Goal: Task Accomplishment & Management: Manage account settings

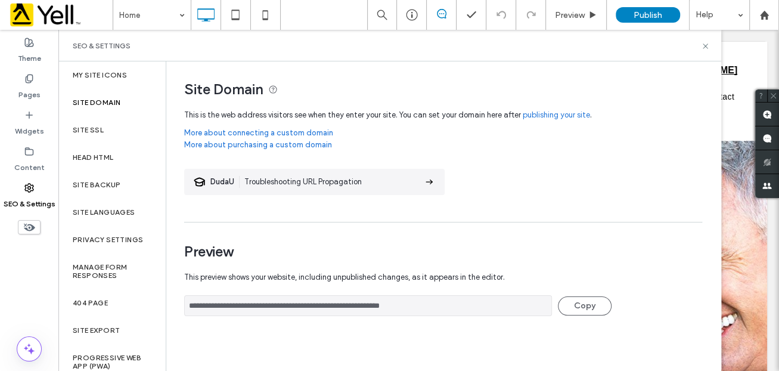
click at [109, 104] on label "Site Domain" at bounding box center [97, 102] width 48 height 8
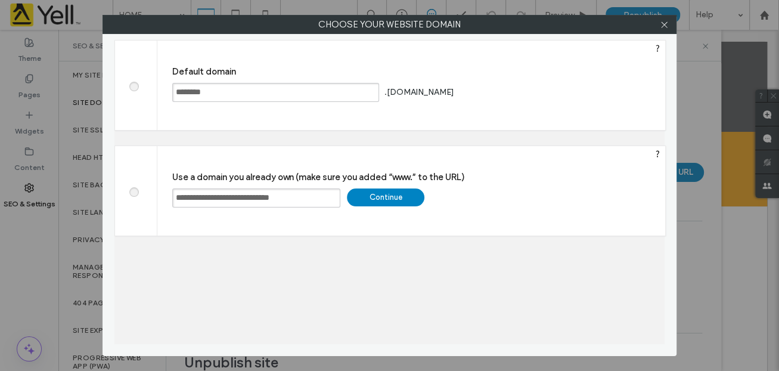
drag, startPoint x: 310, startPoint y: 196, endPoint x: 176, endPoint y: 190, distance: 134.2
click at [176, 190] on input "**********" at bounding box center [256, 197] width 168 height 19
drag, startPoint x: 317, startPoint y: 195, endPoint x: 163, endPoint y: 191, distance: 154.4
click at [163, 191] on div "**********" at bounding box center [411, 190] width 508 height 89
click at [394, 196] on div "Continue" at bounding box center [385, 197] width 77 height 18
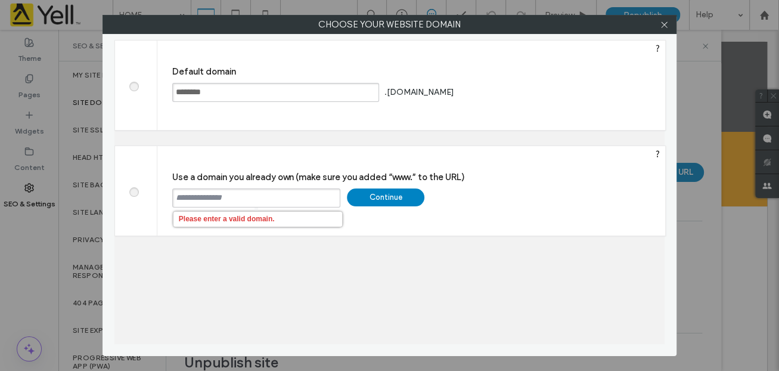
click at [670, 26] on div at bounding box center [664, 24] width 18 height 18
click at [666, 23] on icon at bounding box center [664, 24] width 9 height 9
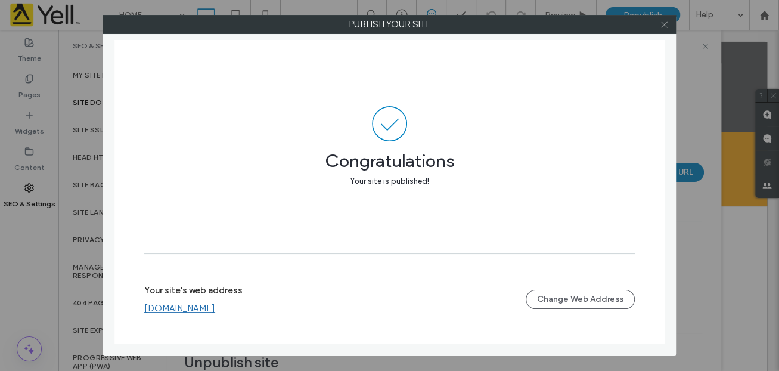
click at [664, 24] on use at bounding box center [664, 24] width 6 height 6
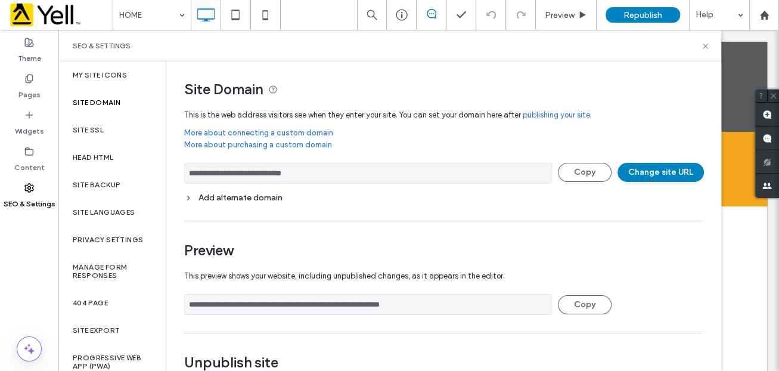
scroll to position [45, 0]
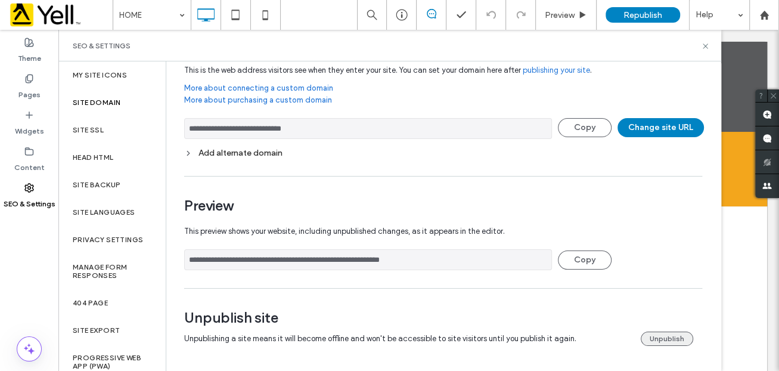
click at [647, 332] on button "Unpublish" at bounding box center [667, 338] width 52 height 14
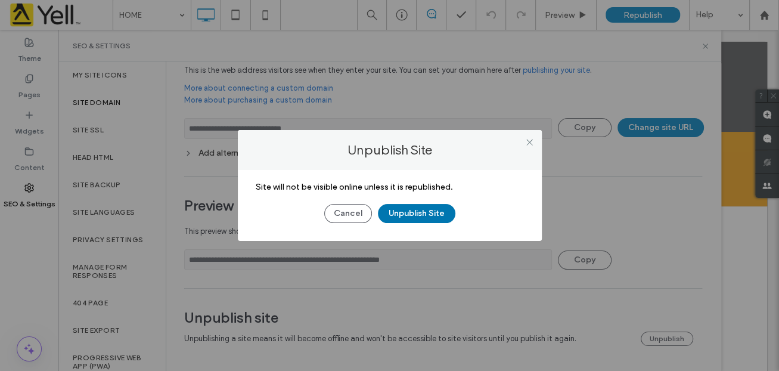
click at [412, 206] on button "Unpublish Site" at bounding box center [416, 213] width 77 height 19
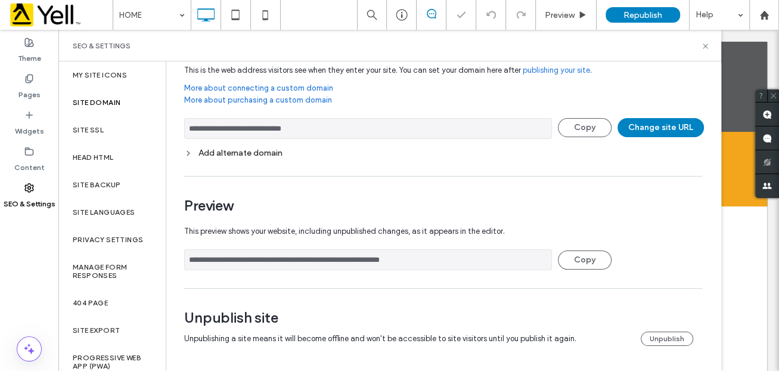
scroll to position [0, 0]
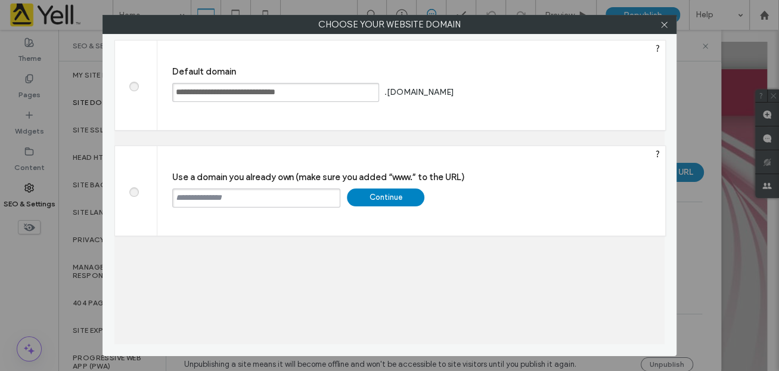
drag, startPoint x: 269, startPoint y: 203, endPoint x: 212, endPoint y: 197, distance: 57.5
click at [212, 197] on input "text" at bounding box center [256, 197] width 168 height 19
drag, startPoint x: 317, startPoint y: 91, endPoint x: 163, endPoint y: 86, distance: 154.4
click at [163, 86] on div "**********" at bounding box center [411, 85] width 508 height 89
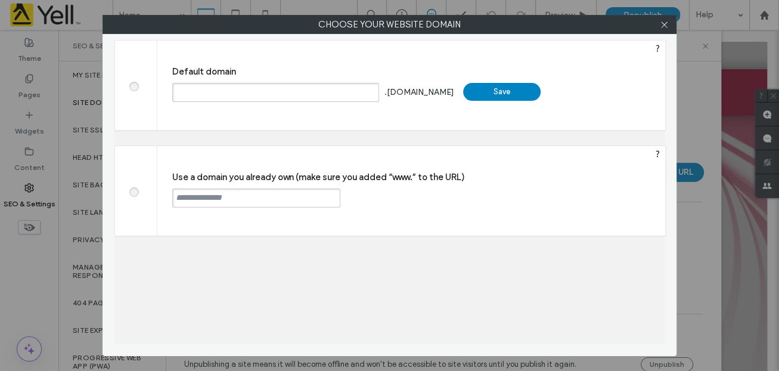
click at [521, 93] on div "Save" at bounding box center [501, 92] width 77 height 18
click at [223, 195] on input "text" at bounding box center [256, 197] width 168 height 19
click at [667, 23] on icon at bounding box center [664, 24] width 9 height 9
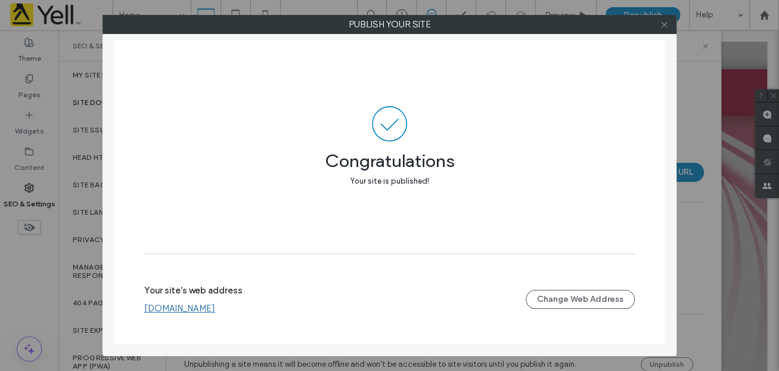
click at [667, 23] on icon at bounding box center [664, 24] width 9 height 9
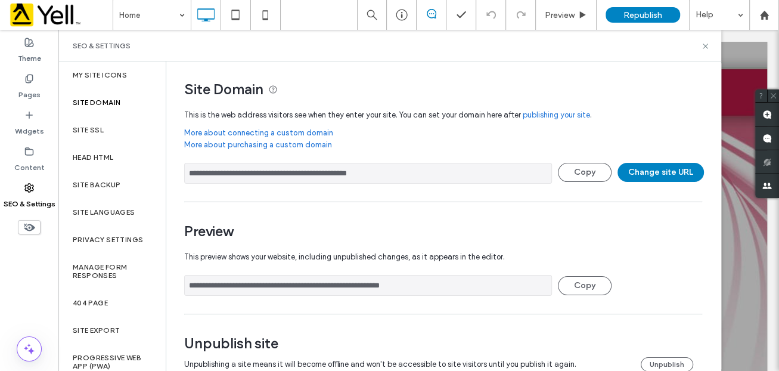
scroll to position [25, 0]
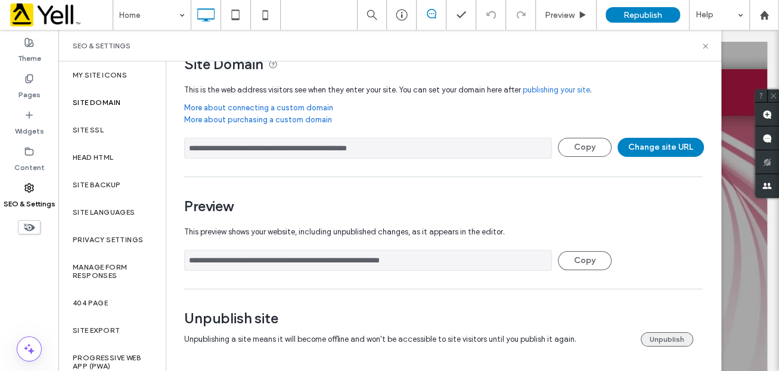
click at [660, 333] on button "Unpublish" at bounding box center [667, 339] width 52 height 14
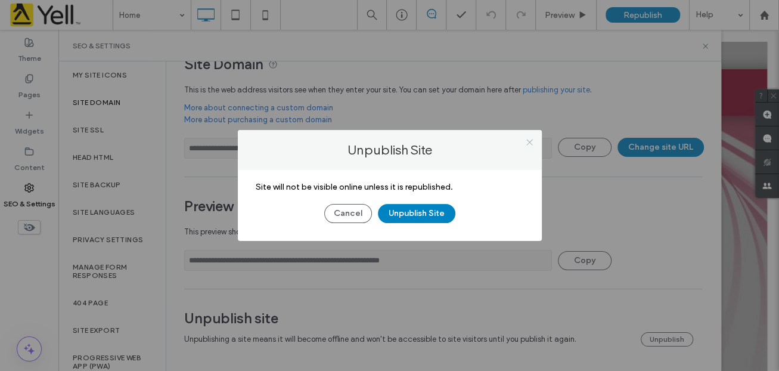
click at [529, 138] on icon at bounding box center [529, 142] width 9 height 9
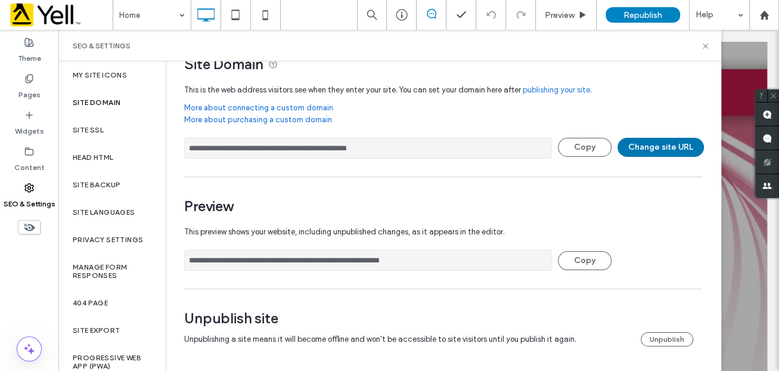
click at [658, 144] on button "Change site URL" at bounding box center [660, 147] width 86 height 19
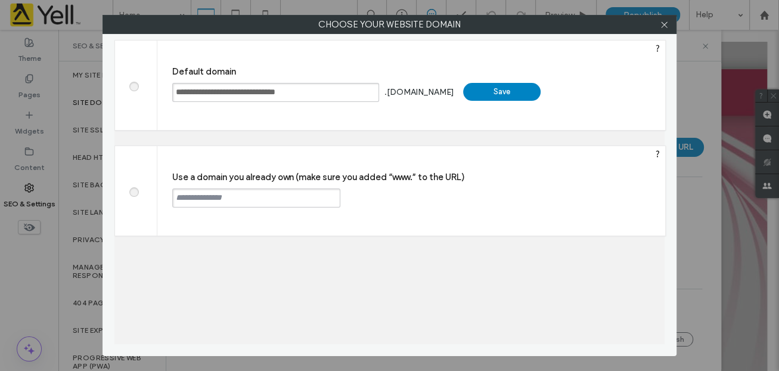
click at [133, 189] on span at bounding box center [133, 190] width 0 height 9
drag, startPoint x: 317, startPoint y: 90, endPoint x: 176, endPoint y: 92, distance: 140.6
click at [177, 92] on input "**********" at bounding box center [275, 92] width 207 height 19
click at [495, 90] on div "Save" at bounding box center [501, 92] width 77 height 18
click at [667, 21] on icon at bounding box center [664, 24] width 9 height 9
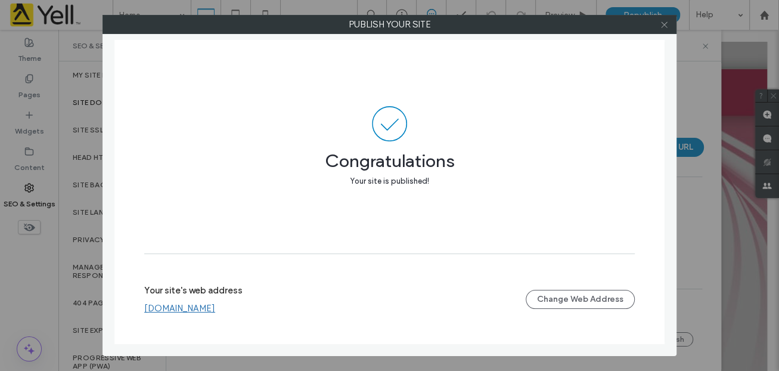
click at [664, 23] on use at bounding box center [664, 24] width 6 height 6
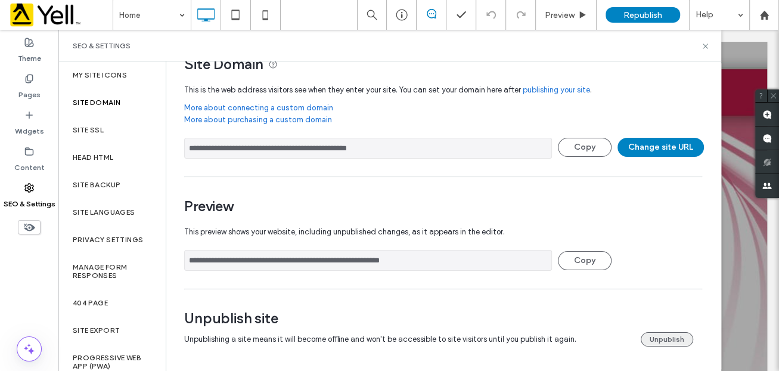
click at [672, 334] on button "Unpublish" at bounding box center [667, 339] width 52 height 14
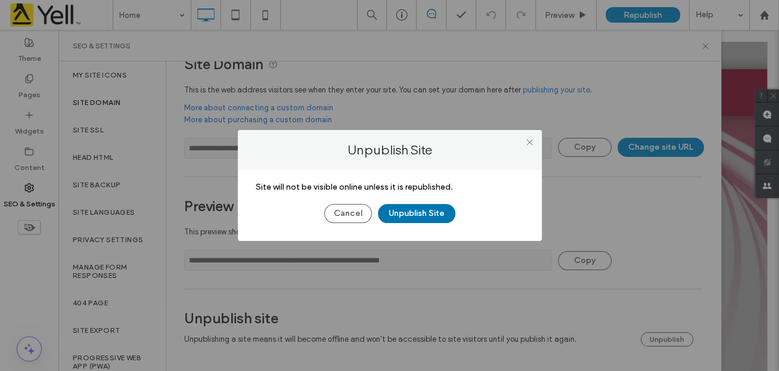
click at [411, 212] on button "Unpublish Site" at bounding box center [416, 213] width 77 height 19
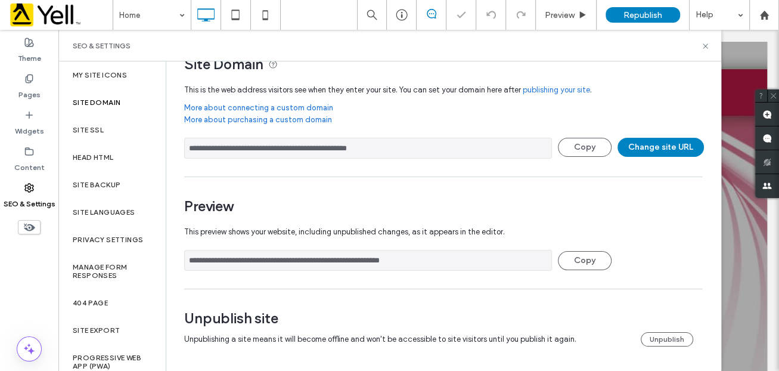
scroll to position [0, 0]
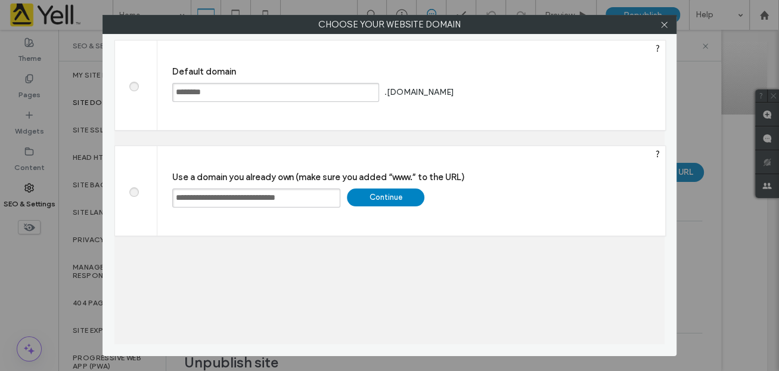
drag, startPoint x: 238, startPoint y: 185, endPoint x: 147, endPoint y: 181, distance: 91.3
click at [147, 181] on div "**********" at bounding box center [389, 190] width 551 height 91
click at [397, 196] on div "Continue" at bounding box center [385, 197] width 77 height 18
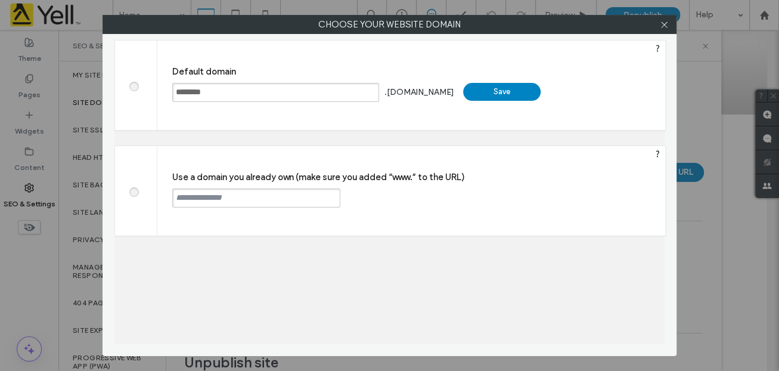
drag, startPoint x: 189, startPoint y: 88, endPoint x: 164, endPoint y: 88, distance: 25.0
click at [164, 88] on div "Default domain ******** .[DOMAIN_NAME] Save" at bounding box center [411, 85] width 508 height 89
click at [529, 89] on div "Save" at bounding box center [501, 92] width 77 height 18
click at [666, 22] on use at bounding box center [664, 24] width 6 height 6
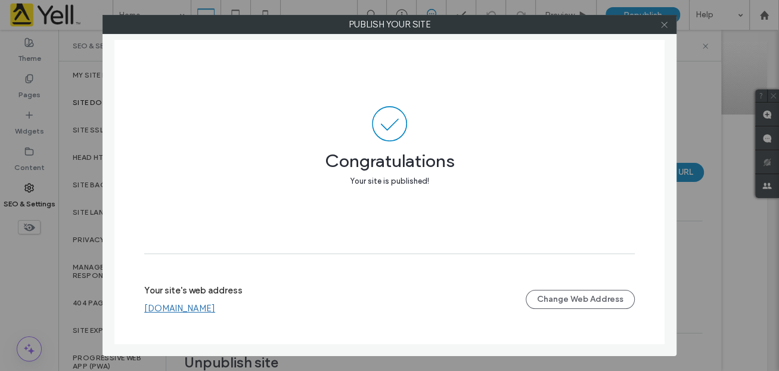
click at [661, 24] on icon at bounding box center [664, 24] width 9 height 9
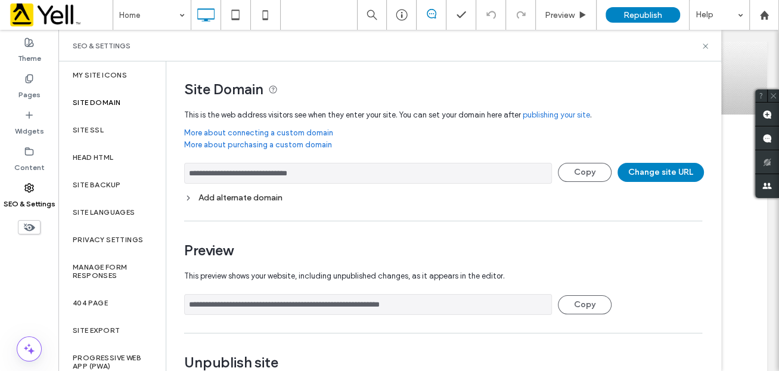
scroll to position [45, 0]
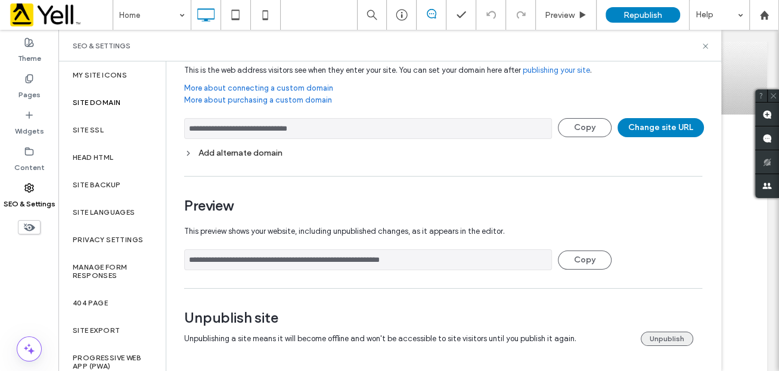
click at [669, 335] on button "Unpublish" at bounding box center [667, 338] width 52 height 14
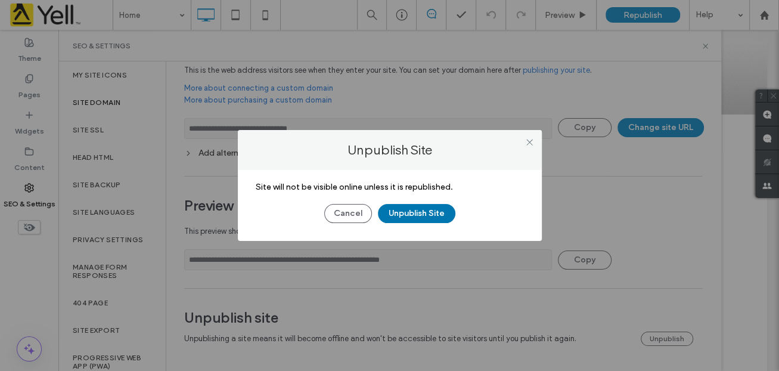
click at [418, 212] on button "Unpublish Site" at bounding box center [416, 213] width 77 height 19
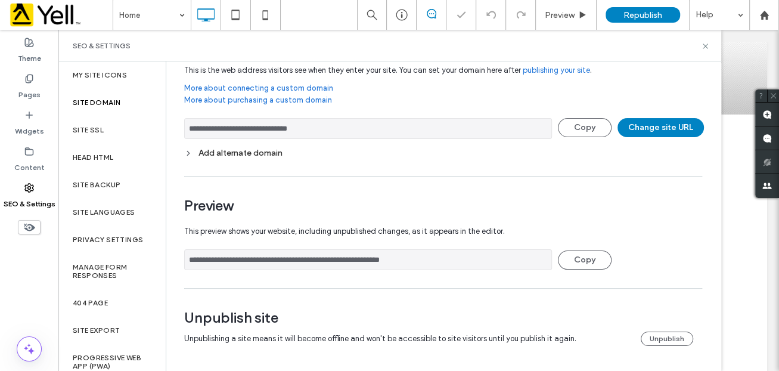
scroll to position [0, 0]
